Goal: Transaction & Acquisition: Purchase product/service

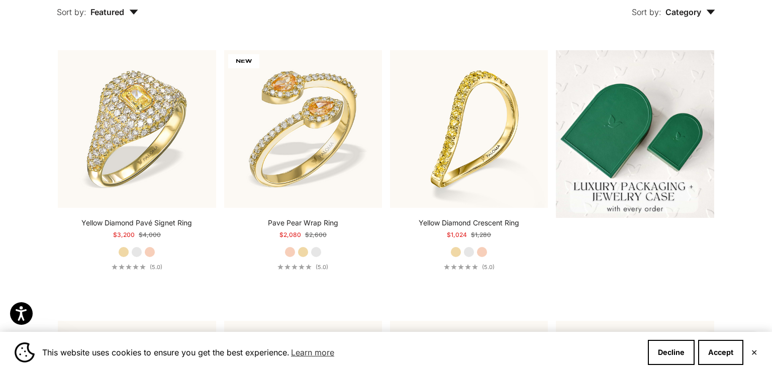
scroll to position [151, 0]
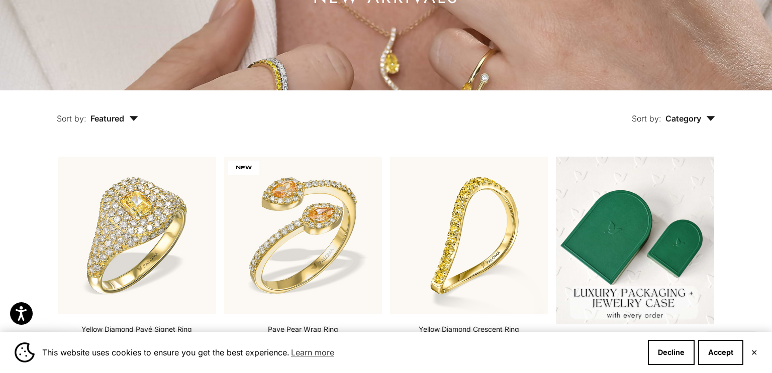
click at [708, 119] on icon "button" at bounding box center [710, 118] width 9 height 5
click at [667, 162] on div "Ring" at bounding box center [681, 168] width 73 height 13
click at [654, 168] on label "Ring" at bounding box center [653, 168] width 17 height 13
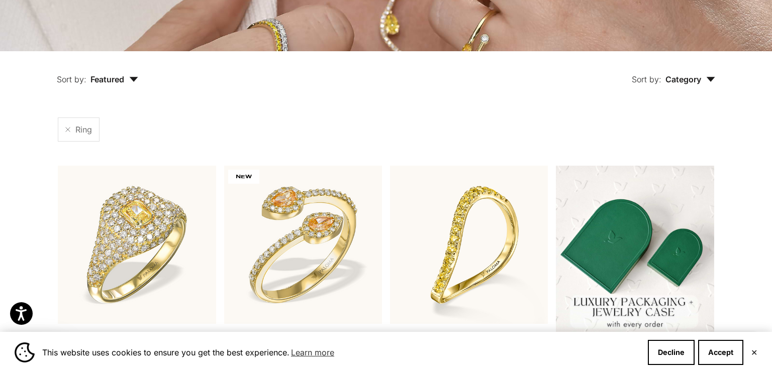
scroll to position [223, 0]
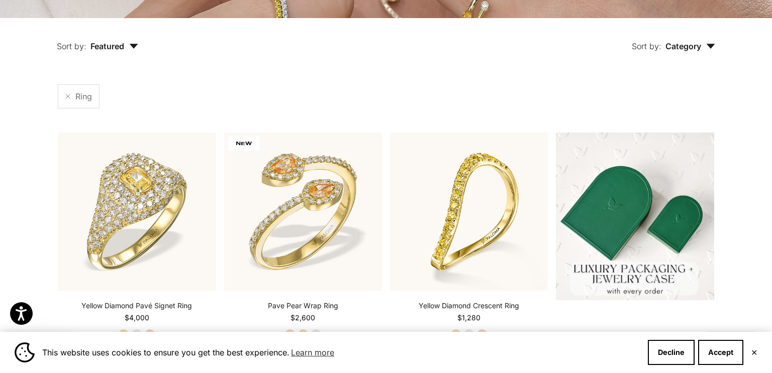
click at [128, 50] on span "Featured" at bounding box center [114, 46] width 48 height 10
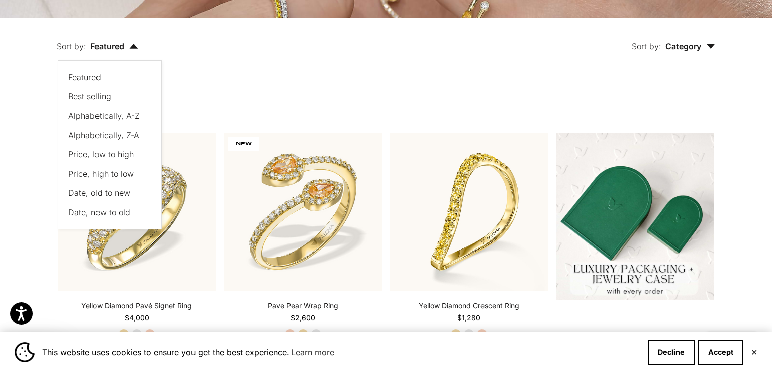
click at [116, 153] on span "Price, low to high" at bounding box center [100, 154] width 65 height 10
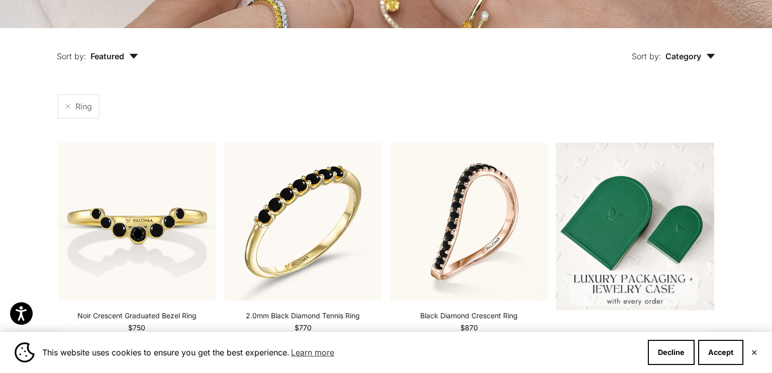
scroll to position [212, 0]
click at [122, 58] on span "Featured" at bounding box center [114, 57] width 48 height 10
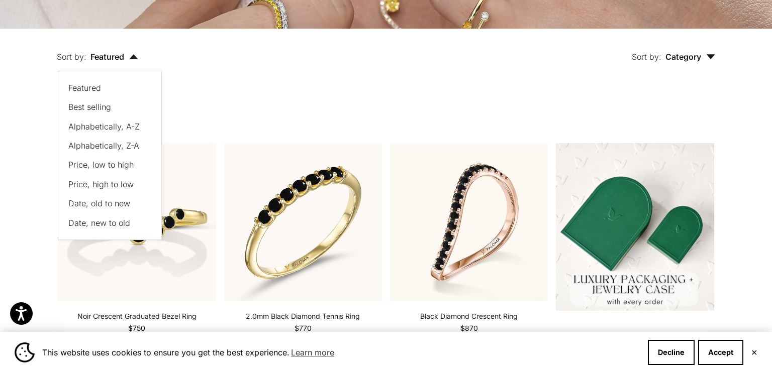
click at [250, 117] on div "Ring" at bounding box center [386, 107] width 656 height 24
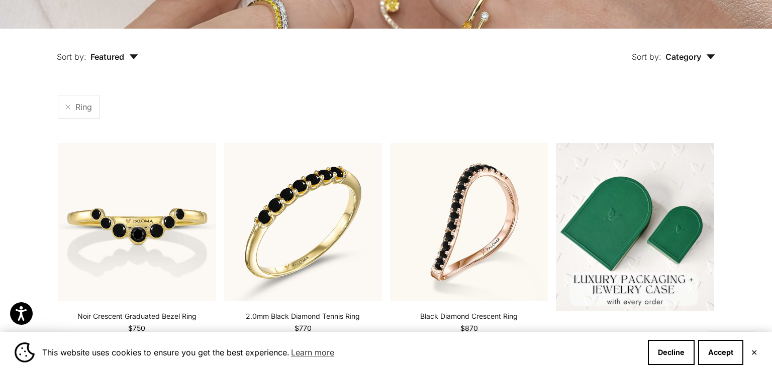
click at [132, 53] on span "Featured" at bounding box center [114, 57] width 48 height 10
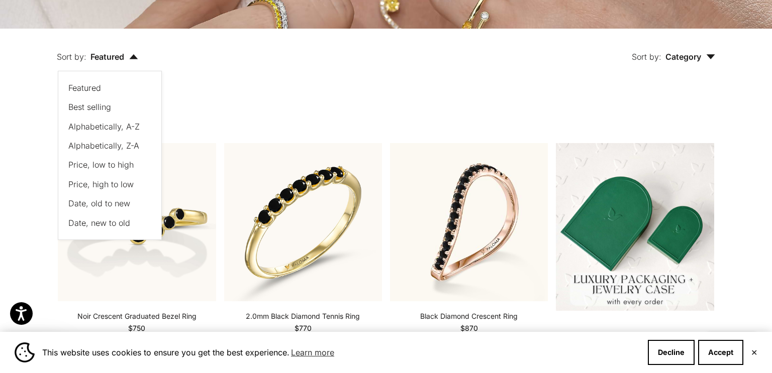
click at [107, 84] on button "Featured" at bounding box center [104, 87] width 73 height 13
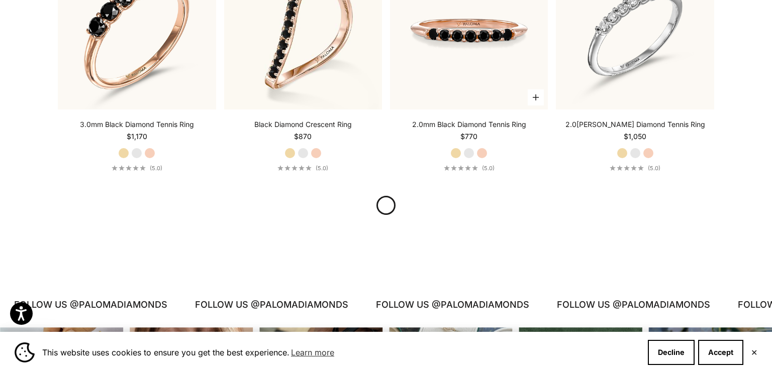
scroll to position [1193, 0]
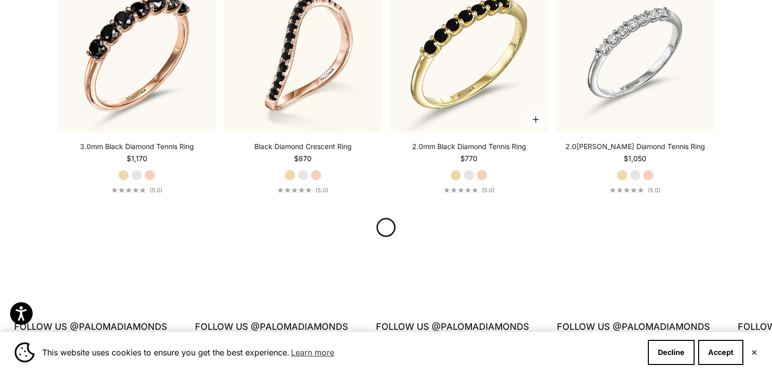
click at [472, 171] on label "White Gold" at bounding box center [468, 175] width 11 height 11
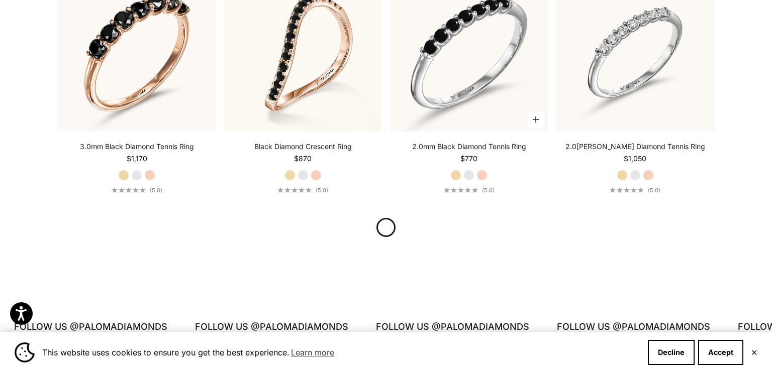
click at [483, 171] on label "Rose Gold" at bounding box center [481, 175] width 11 height 11
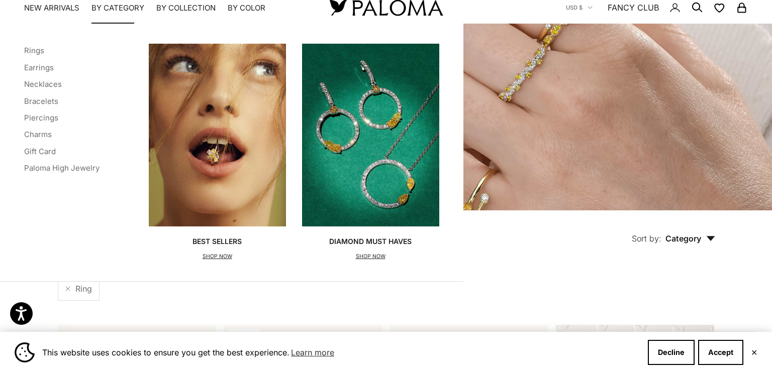
scroll to position [0, 0]
